Goal: Task Accomplishment & Management: Use online tool/utility

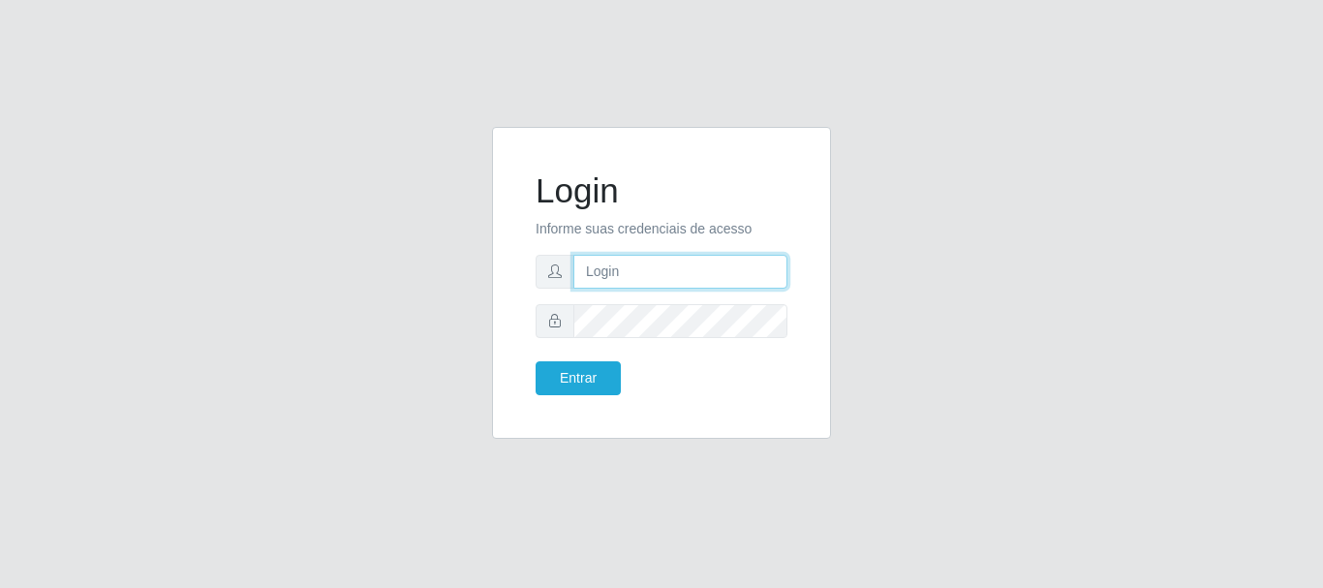
click at [645, 284] on input "text" at bounding box center [680, 272] width 214 height 34
type input "[EMAIL_ADDRESS][PERSON_NAME][DOMAIN_NAME]"
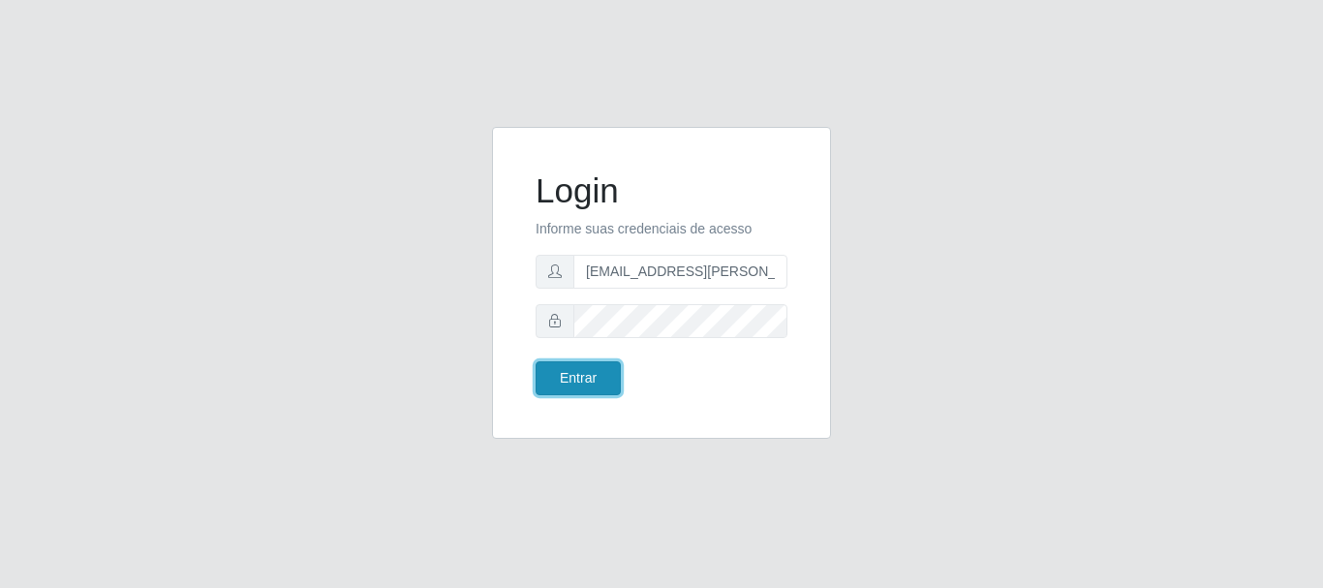
click at [591, 371] on button "Entrar" at bounding box center [578, 378] width 85 height 34
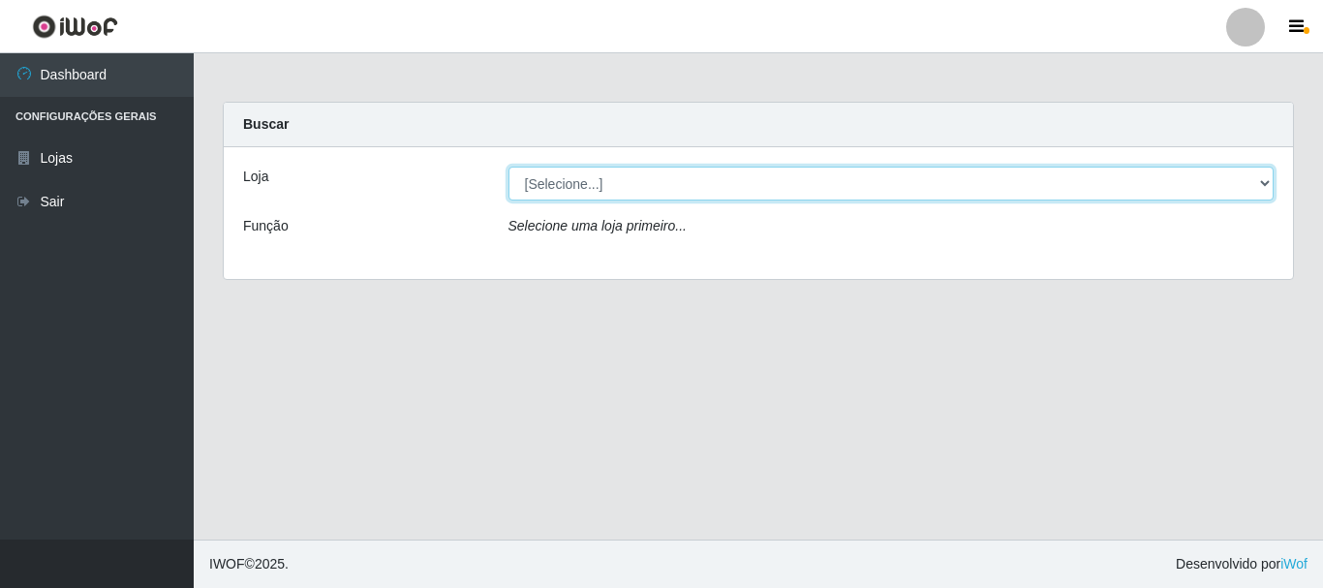
click at [508, 167] on select "[Selecione...] Super Show - [PERSON_NAME]" at bounding box center [891, 184] width 766 height 34
select select "120"
click option "Super Show - [PERSON_NAME]" at bounding box center [0, 0] width 0 height 0
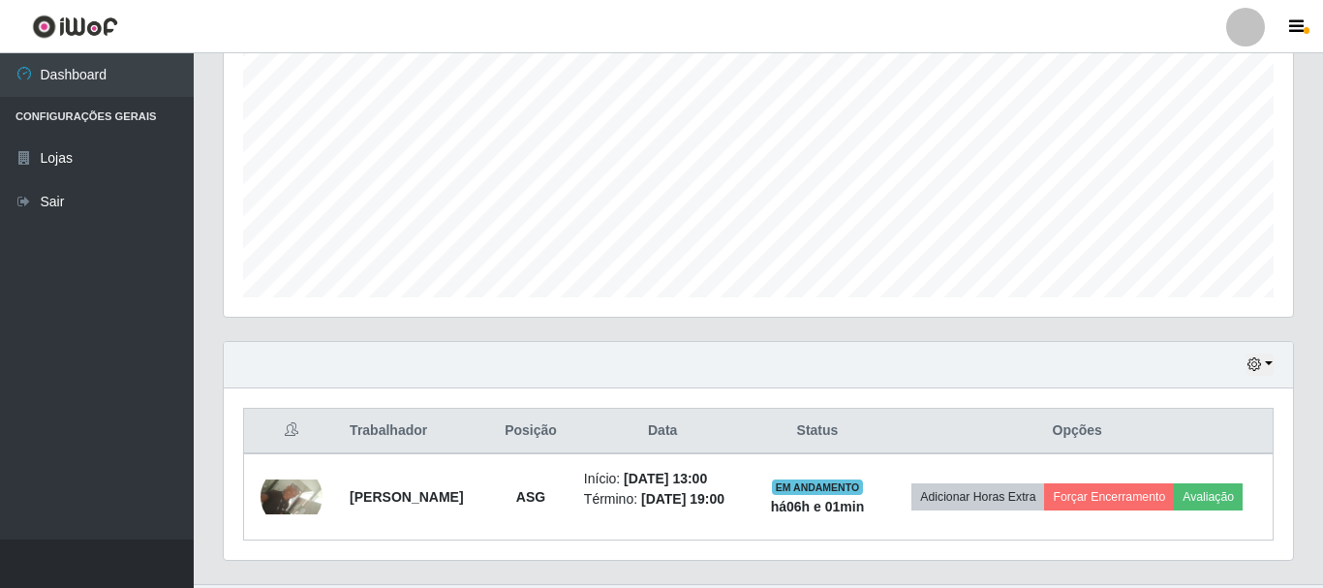
scroll to position [454, 0]
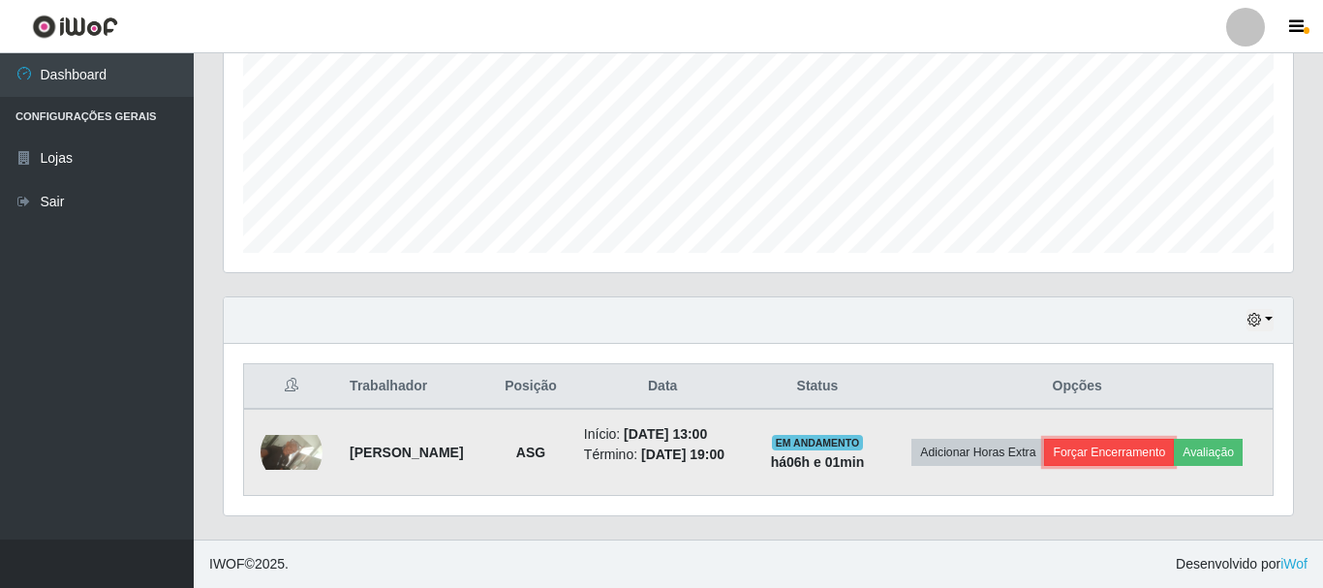
click at [1174, 439] on button "Forçar Encerramento" at bounding box center [1109, 452] width 130 height 27
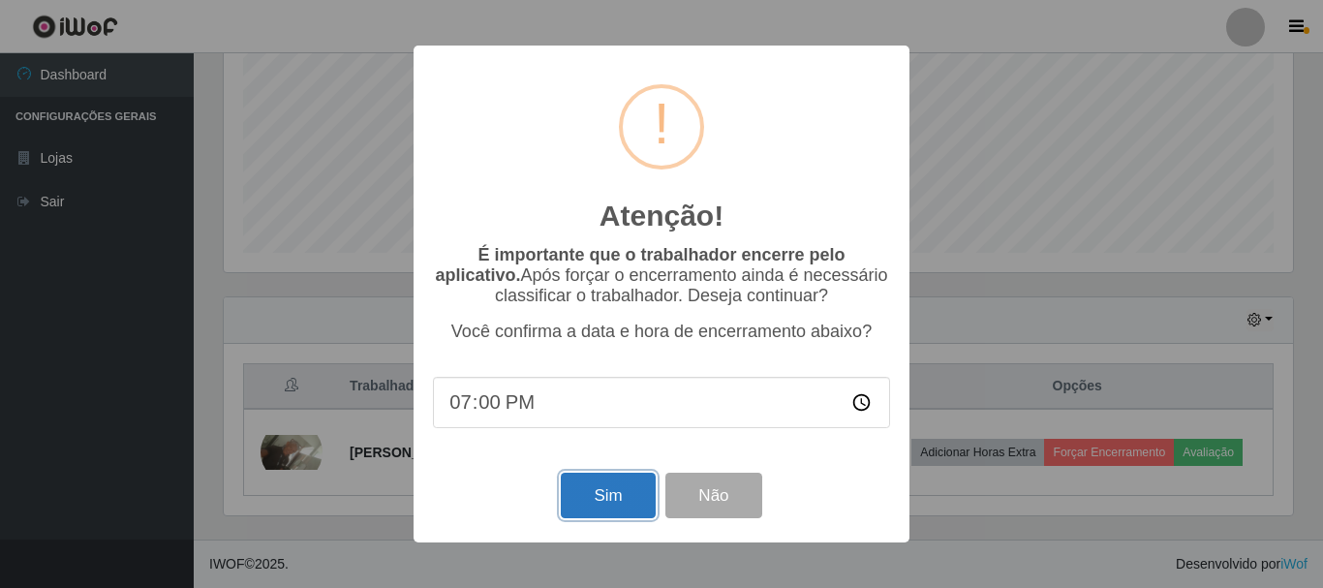
click at [627, 493] on button "Sim" at bounding box center [608, 496] width 94 height 46
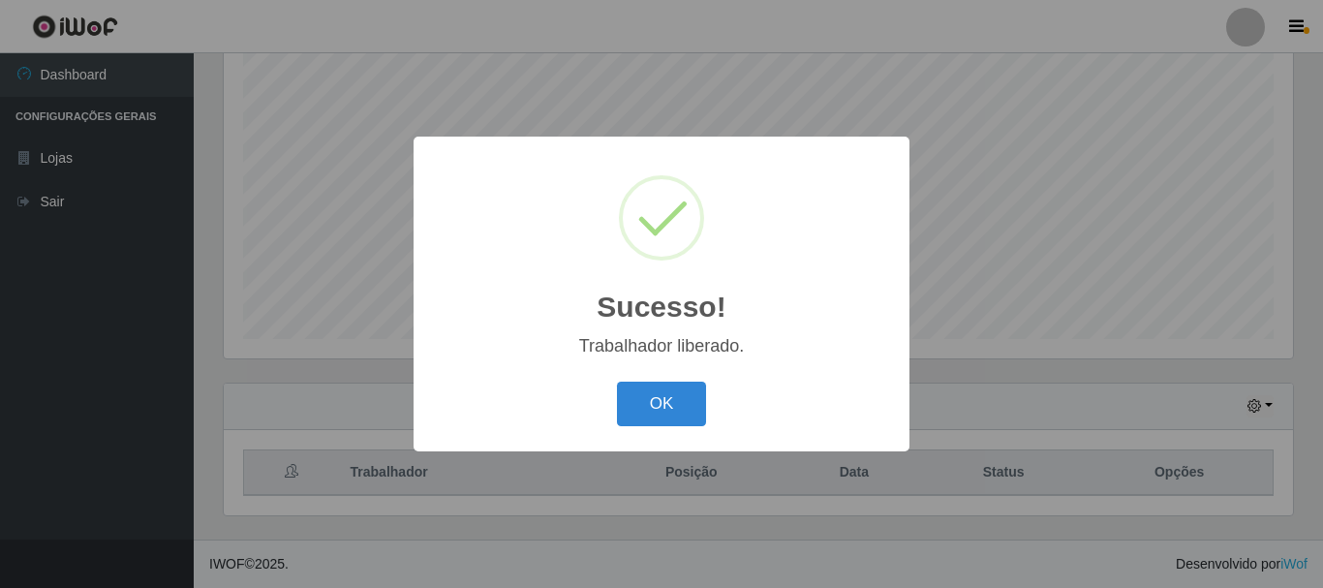
scroll to position [354, 0]
click at [677, 405] on button "OK" at bounding box center [662, 405] width 90 height 46
